Goal: Navigation & Orientation: Find specific page/section

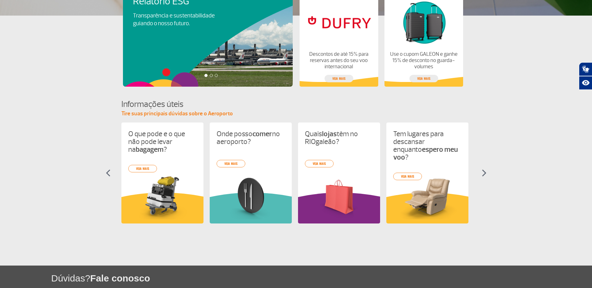
scroll to position [181, 0]
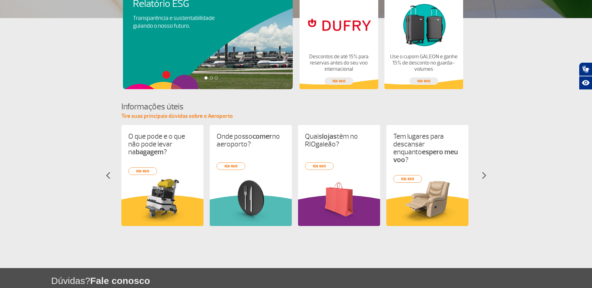
click at [483, 178] on img at bounding box center [484, 175] width 5 height 7
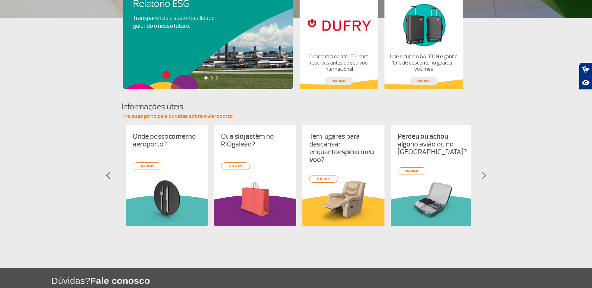
scroll to position [0, 88]
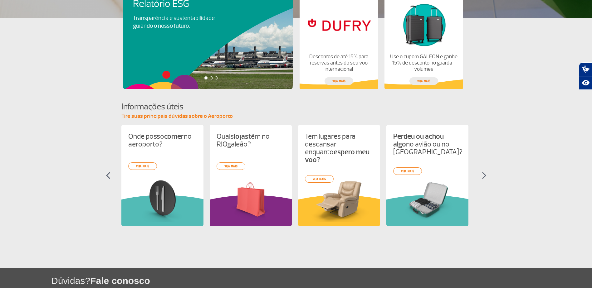
click at [483, 178] on img at bounding box center [484, 175] width 5 height 7
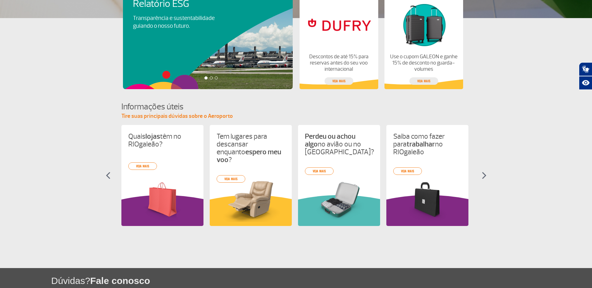
click at [483, 178] on img at bounding box center [484, 175] width 5 height 7
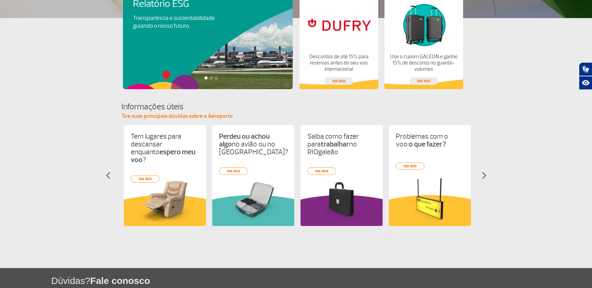
scroll to position [0, 265]
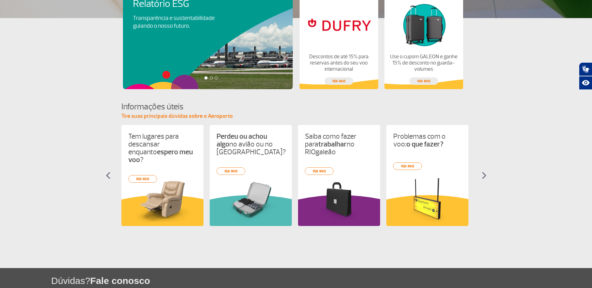
click at [483, 178] on img at bounding box center [484, 175] width 5 height 7
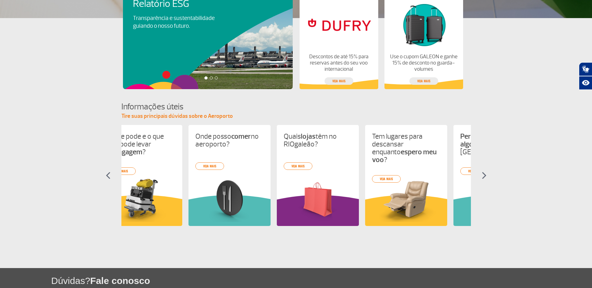
scroll to position [0, 0]
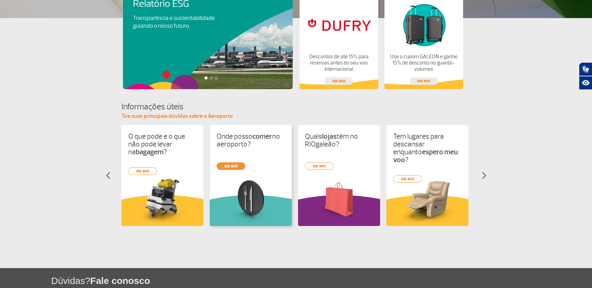
click at [230, 166] on div "O que pode e o que não pode levar na bagagem ? veja mais Onde posso comer no ae…" at bounding box center [295, 181] width 349 height 112
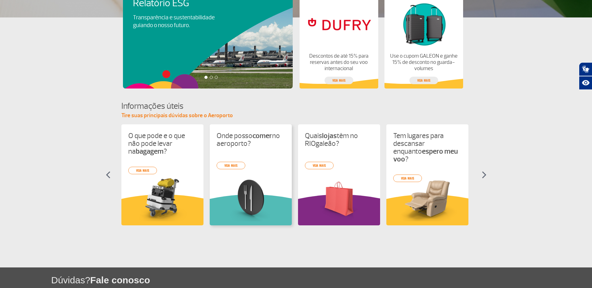
scroll to position [181, 0]
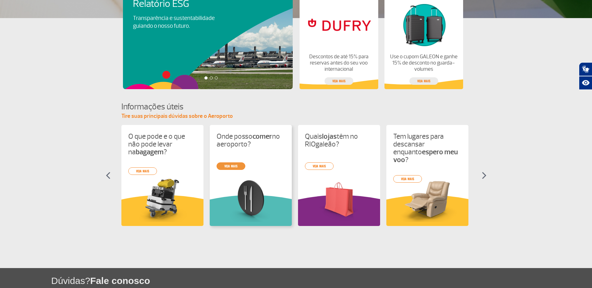
click at [236, 167] on div "O que pode e o que não pode levar na bagagem ? veja mais Onde posso comer no ae…" at bounding box center [295, 181] width 349 height 112
click at [233, 146] on p "Onde posso comer no aeroporto?" at bounding box center [251, 141] width 68 height 16
click at [263, 201] on div "O que pode e o que não pode levar na bagagem ? veja mais Onde posso comer no ae…" at bounding box center [295, 181] width 349 height 112
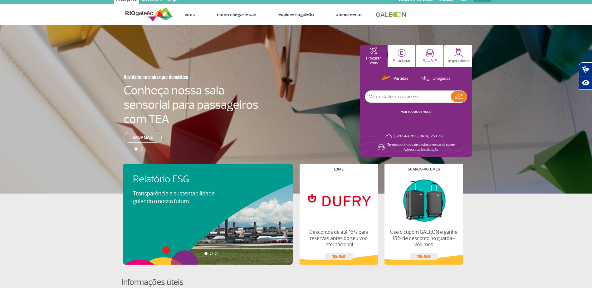
scroll to position [0, 0]
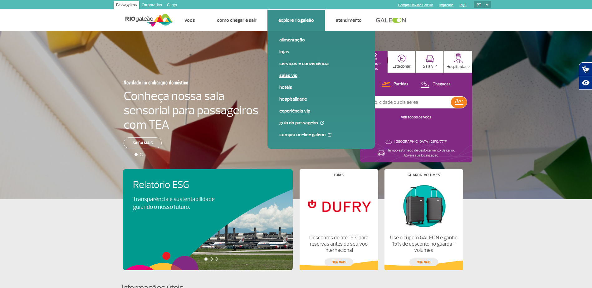
click at [294, 77] on link "Salas VIP" at bounding box center [321, 75] width 84 height 7
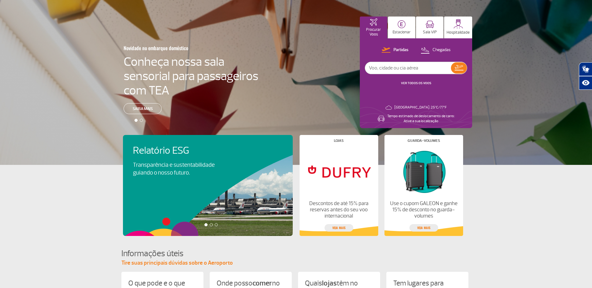
scroll to position [31, 0]
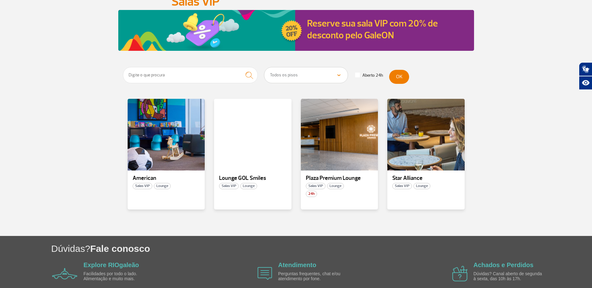
scroll to position [62, 0]
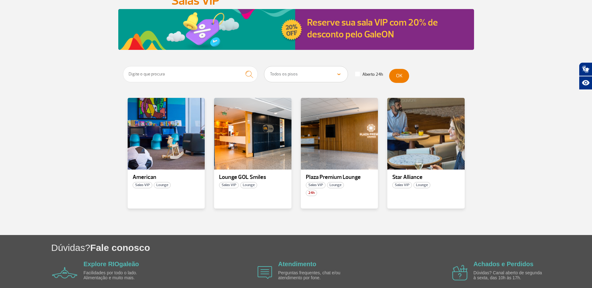
click at [308, 79] on select "Todos os pisos Área Pública (antes do Raio-X) Desembarque Área Pública Desembar…" at bounding box center [305, 74] width 83 height 16
select select "90"
click at [264, 66] on select "Todos os pisos Área Pública (antes do Raio-X) Desembarque Área Pública Desembar…" at bounding box center [305, 74] width 83 height 16
click at [400, 80] on button "OK" at bounding box center [399, 76] width 20 height 14
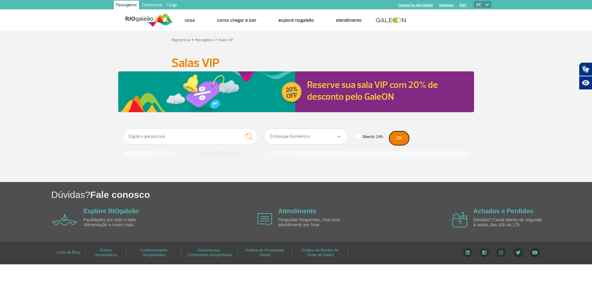
scroll to position [0, 0]
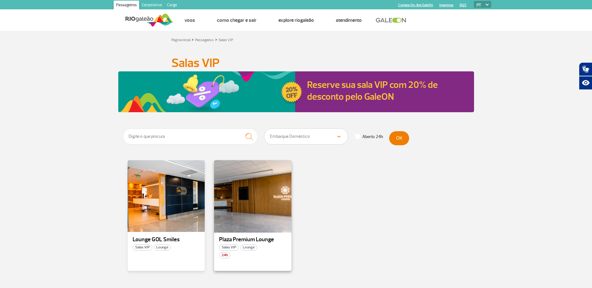
click at [254, 201] on div at bounding box center [252, 196] width 79 height 73
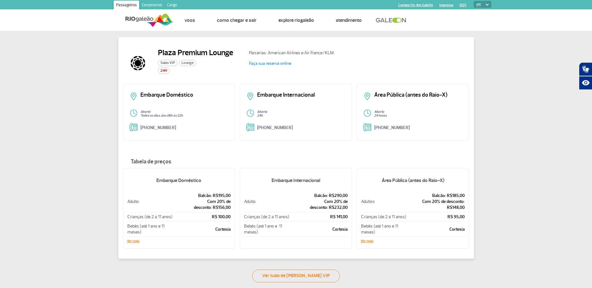
click at [160, 105] on div "Embarque Doméstico Aberto Todos os dias, das 06h às 22h +55 (21) 3398-2751" at bounding box center [179, 112] width 112 height 56
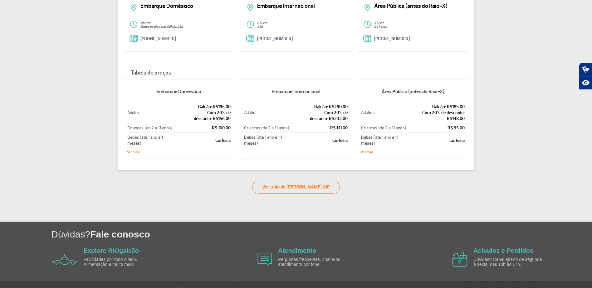
scroll to position [94, 0]
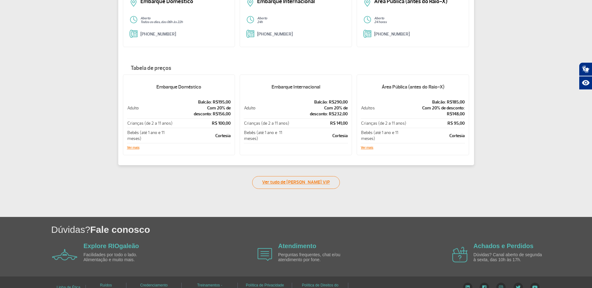
click at [271, 182] on link "Ver tudo de Salas VIP" at bounding box center [296, 182] width 88 height 13
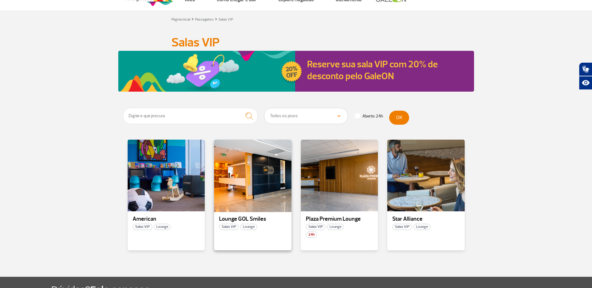
scroll to position [31, 0]
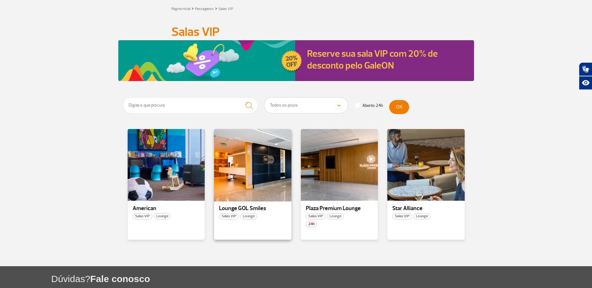
click at [247, 183] on div at bounding box center [252, 165] width 79 height 73
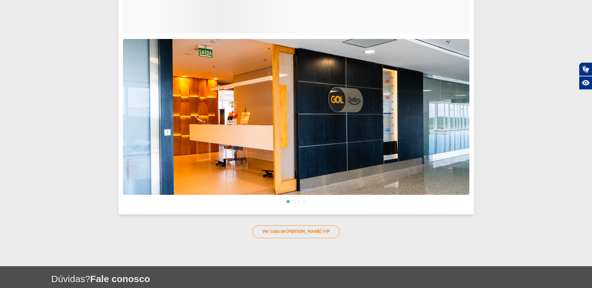
scroll to position [176, 0]
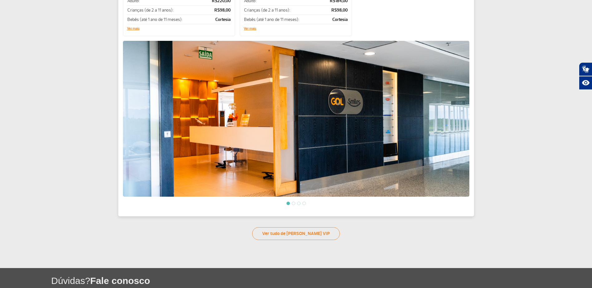
click at [292, 203] on li at bounding box center [293, 203] width 3 height 3
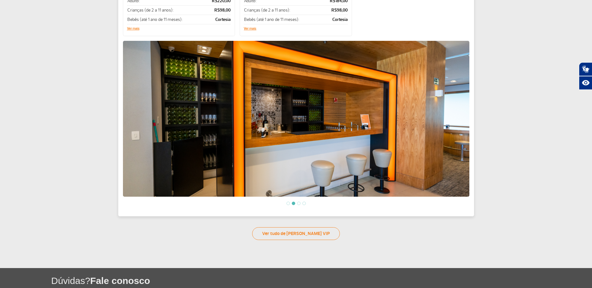
click at [294, 202] on li at bounding box center [293, 203] width 3 height 3
click at [300, 203] on ol at bounding box center [296, 203] width 346 height 5
click at [299, 202] on li at bounding box center [298, 203] width 3 height 3
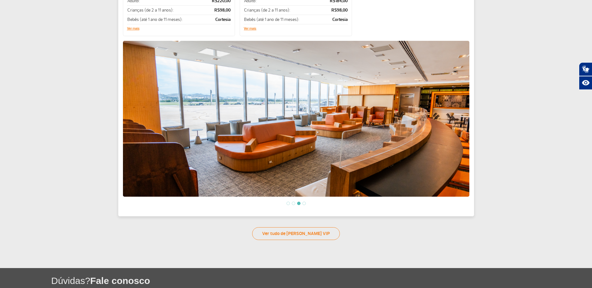
click at [304, 202] on li at bounding box center [303, 203] width 3 height 3
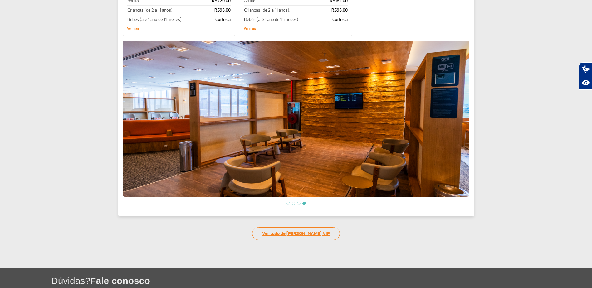
click at [298, 234] on link "Ver tudo de Salas VIP" at bounding box center [296, 233] width 88 height 13
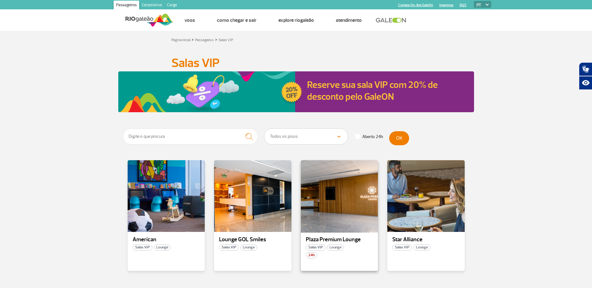
click at [320, 212] on div at bounding box center [339, 196] width 79 height 73
